Goal: Find specific page/section: Find specific page/section

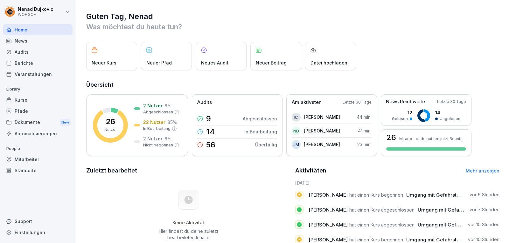
click at [30, 52] on div "Audits" at bounding box center [37, 51] width 69 height 11
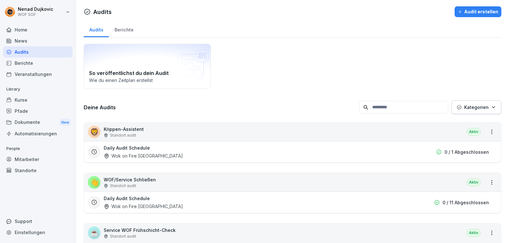
click at [31, 33] on div "Home" at bounding box center [37, 29] width 69 height 11
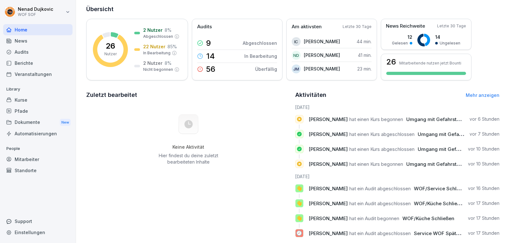
scroll to position [91, 0]
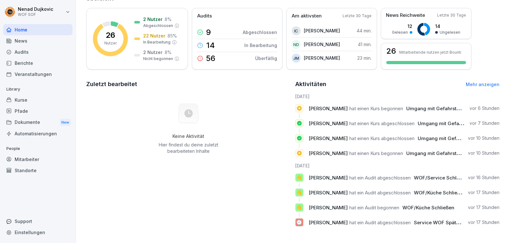
click at [33, 52] on div "Audits" at bounding box center [37, 51] width 69 height 11
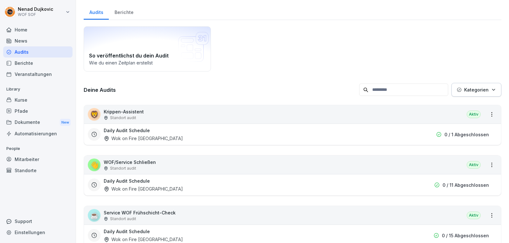
scroll to position [18, 0]
click at [481, 165] on div "👋 WOF/Service Schließen Standort audit Aktiv" at bounding box center [292, 164] width 417 height 18
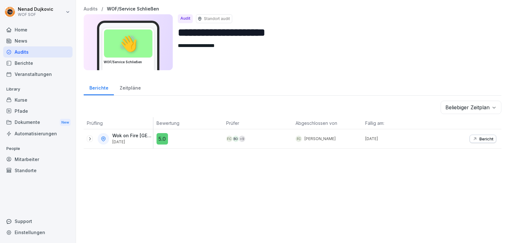
click at [479, 139] on p "Bericht" at bounding box center [486, 138] width 14 height 5
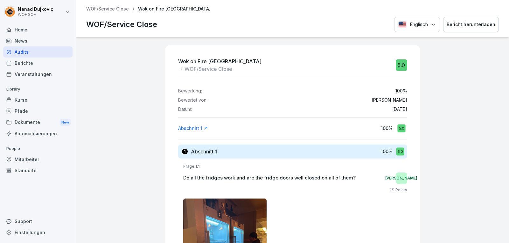
click at [43, 51] on div "Audits" at bounding box center [37, 51] width 69 height 11
